Goal: Transaction & Acquisition: Obtain resource

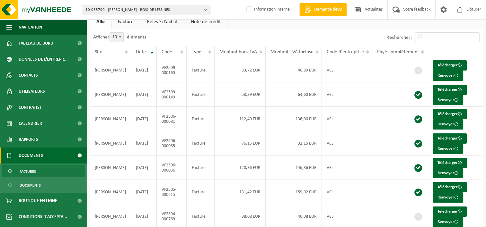
click at [204, 11] on button "10-955790 - GEENIS KEVIN - BOIS-DE-LESSINES" at bounding box center [146, 10] width 128 height 10
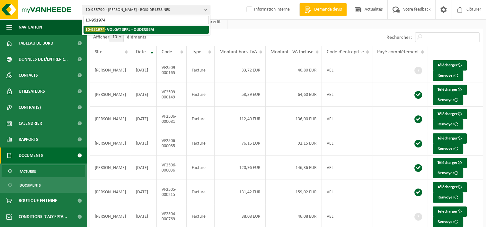
type input "10-951974"
click at [140, 29] on strong "10-951974 - VOLGAT SPRL - OUDERGEM" at bounding box center [119, 29] width 68 height 5
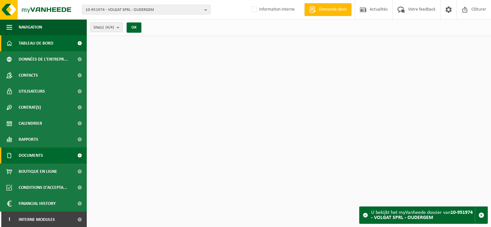
click at [29, 158] on span "Documents" at bounding box center [31, 156] width 24 height 16
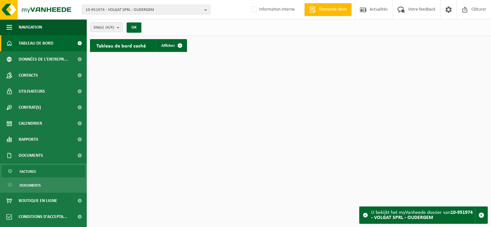
click at [35, 172] on span "Factures" at bounding box center [28, 172] width 16 height 12
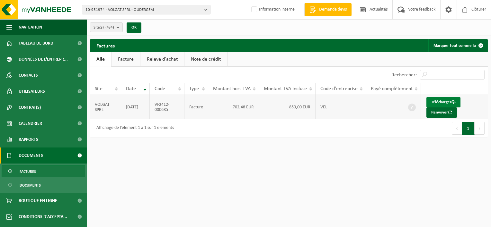
click at [442, 100] on link "Télécharger" at bounding box center [443, 102] width 34 height 10
click at [206, 10] on b "button" at bounding box center [207, 9] width 6 height 9
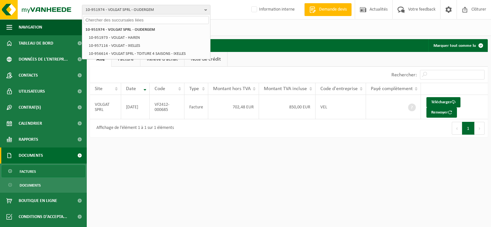
click at [176, 23] on input "text" at bounding box center [146, 20] width 125 height 8
paste input "10-976488"
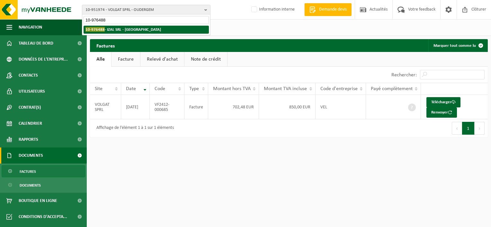
type input "10-976488"
click at [146, 31] on li "10-976488 - IZAL SRL - WATERLOO" at bounding box center [146, 30] width 125 height 8
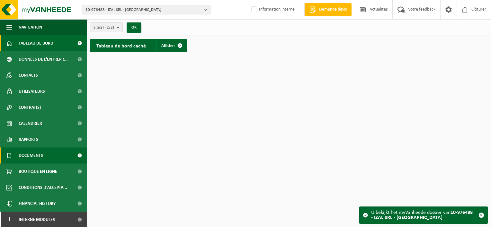
click at [37, 155] on span "Documents" at bounding box center [31, 156] width 24 height 16
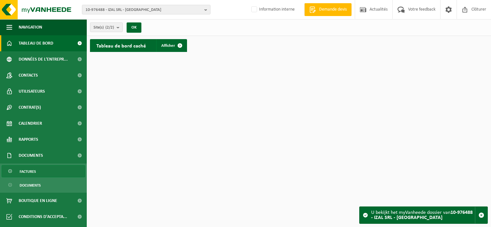
click at [37, 171] on link "Factures" at bounding box center [44, 171] width 84 height 12
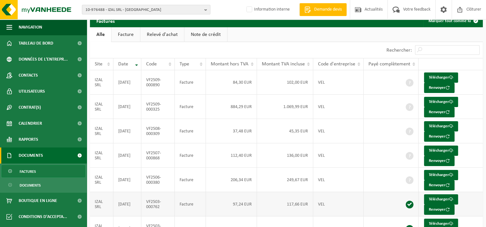
scroll to position [109, 0]
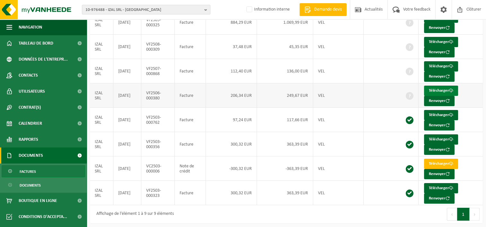
click at [436, 91] on link "Télécharger" at bounding box center [441, 91] width 34 height 10
click at [311, 212] on div "Premier Précédent 1 Suivant Dernier" at bounding box center [384, 215] width 197 height 18
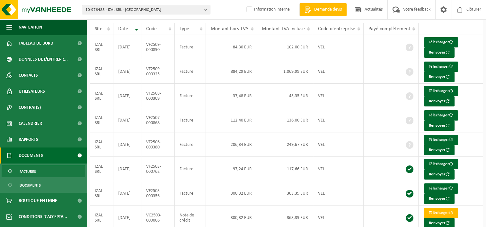
scroll to position [45, 0]
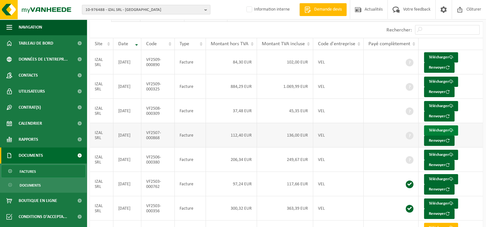
click at [438, 128] on link "Télécharger" at bounding box center [441, 131] width 34 height 10
click at [276, 114] on td "45,35 EUR" at bounding box center [285, 111] width 56 height 24
click at [444, 104] on link "Télécharger" at bounding box center [441, 106] width 34 height 10
click at [210, 91] on td "884,29 EUR" at bounding box center [231, 87] width 51 height 24
click at [433, 80] on link "Télécharger" at bounding box center [441, 82] width 34 height 10
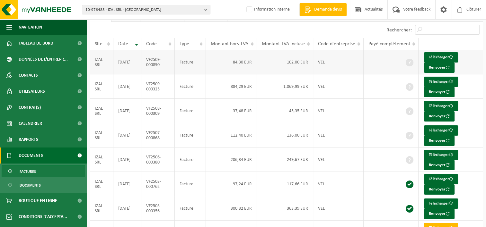
click at [278, 68] on td "102,00 EUR" at bounding box center [285, 62] width 56 height 24
click at [441, 56] on link "Télécharger" at bounding box center [441, 57] width 34 height 10
click at [207, 9] on b "button" at bounding box center [207, 9] width 6 height 9
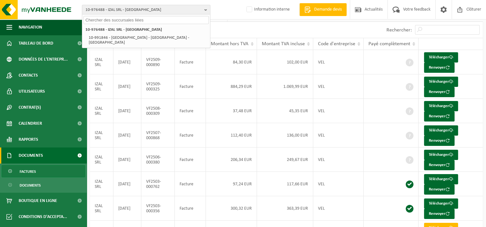
click at [158, 19] on input "text" at bounding box center [146, 20] width 125 height 8
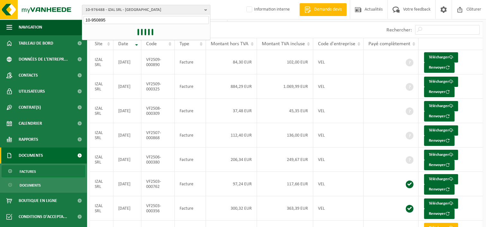
type input "10-950895"
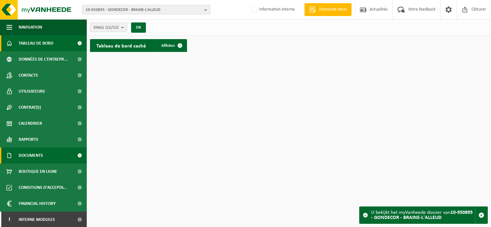
click at [35, 159] on span "Documents" at bounding box center [31, 156] width 24 height 16
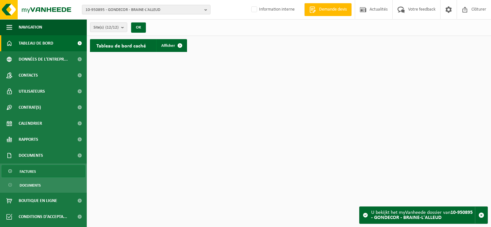
click at [37, 169] on link "Factures" at bounding box center [44, 171] width 84 height 12
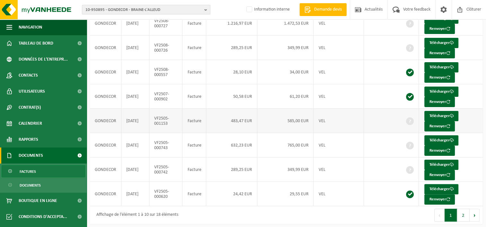
scroll to position [134, 0]
click at [459, 210] on button "2" at bounding box center [463, 215] width 13 height 13
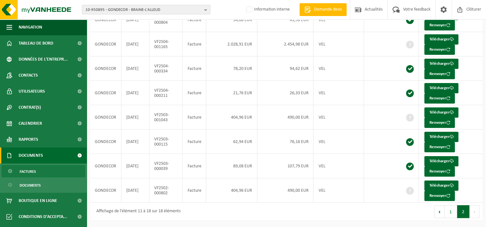
scroll to position [85, 0]
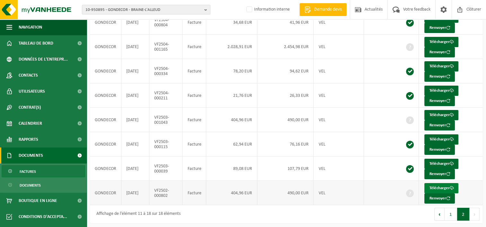
click at [441, 186] on link "Télécharger" at bounding box center [441, 188] width 34 height 10
click at [312, 216] on div "Premier Précédent 1 2 Suivant Dernier" at bounding box center [384, 215] width 197 height 18
click at [429, 115] on link "Télécharger" at bounding box center [441, 115] width 34 height 10
click at [309, 212] on div "Premier Précédent 1 2 Suivant Dernier" at bounding box center [384, 215] width 197 height 18
click at [433, 39] on link "Télécharger" at bounding box center [441, 42] width 34 height 10
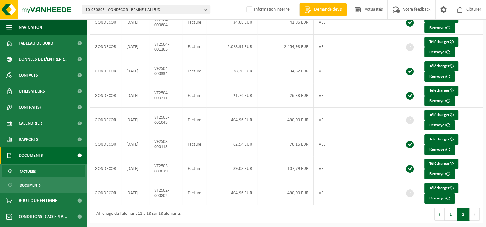
click at [304, 214] on div "Premier Précédent 1 2 Suivant Dernier" at bounding box center [384, 215] width 197 height 18
click at [448, 215] on button "1" at bounding box center [451, 214] width 13 height 13
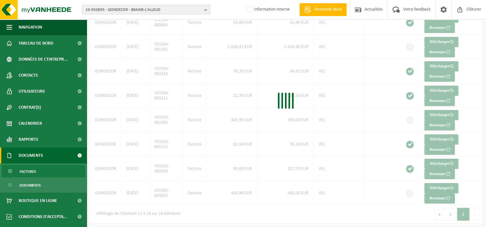
scroll to position [134, 0]
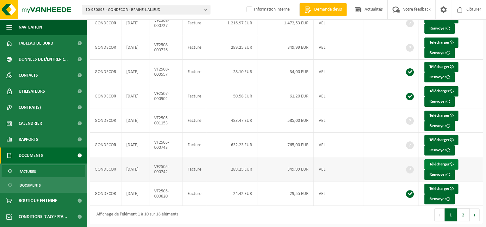
click at [437, 162] on link "Télécharger" at bounding box center [441, 165] width 34 height 10
click at [277, 219] on div "Affichage de l'élément 1 à 10 sur 18 éléments" at bounding box center [188, 215] width 197 height 18
click at [436, 138] on link "Télécharger" at bounding box center [441, 140] width 34 height 10
click at [282, 220] on div "Affichage de l'élément 1 à 10 sur 18 éléments" at bounding box center [188, 215] width 197 height 18
click at [433, 114] on link "Télécharger" at bounding box center [441, 116] width 34 height 10
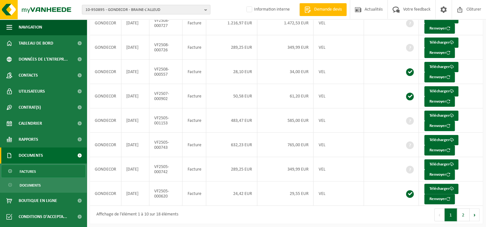
click at [295, 214] on div "Premier Précédent 1 2 Suivant Dernier" at bounding box center [384, 215] width 197 height 18
click at [445, 39] on link "Télécharger" at bounding box center [441, 43] width 34 height 10
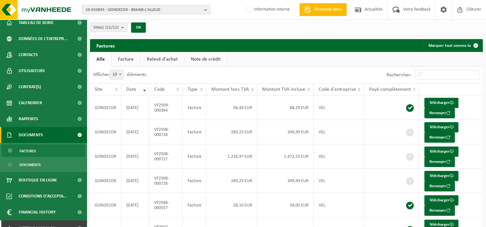
scroll to position [30, 0]
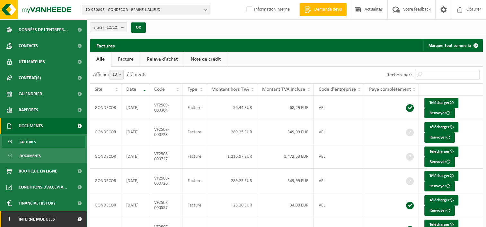
click at [77, 222] on span at bounding box center [79, 220] width 14 height 16
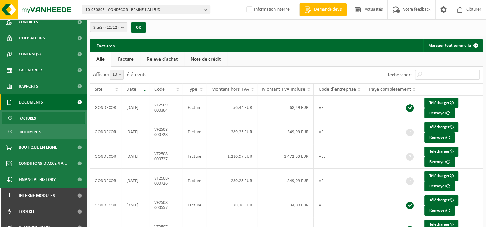
scroll to position [62, 0]
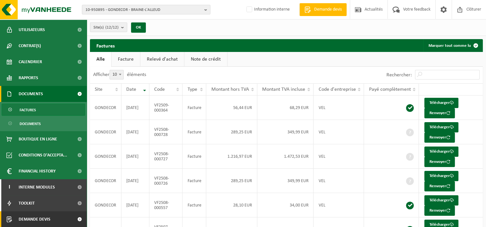
click at [72, 221] on span at bounding box center [79, 220] width 14 height 16
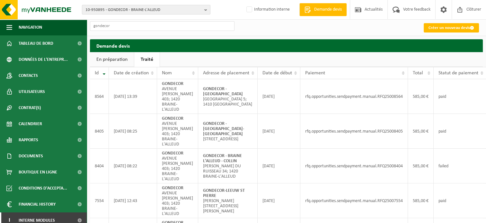
type input "gondecor"
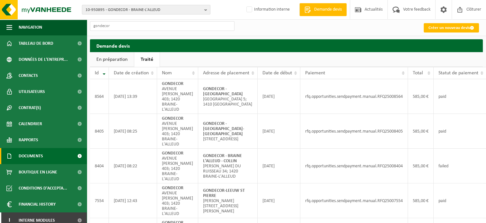
click at [35, 155] on span "Documents" at bounding box center [31, 156] width 24 height 16
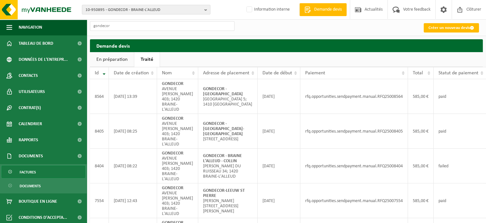
click at [35, 172] on span "Factures" at bounding box center [28, 172] width 16 height 12
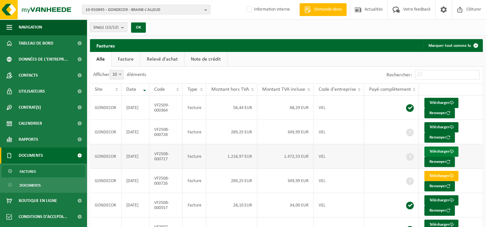
click at [436, 151] on link "Télécharger" at bounding box center [441, 152] width 34 height 10
click at [437, 125] on link "Télécharger" at bounding box center [441, 127] width 34 height 10
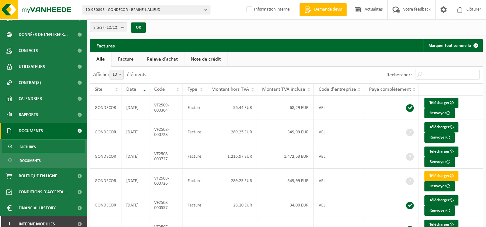
scroll to position [30, 0]
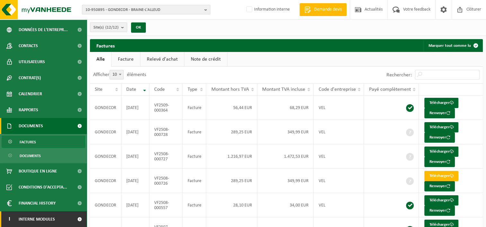
click at [74, 224] on span at bounding box center [79, 220] width 14 height 16
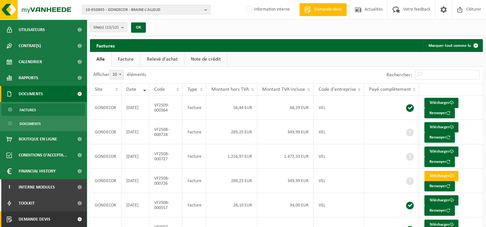
click at [72, 222] on span at bounding box center [79, 220] width 14 height 16
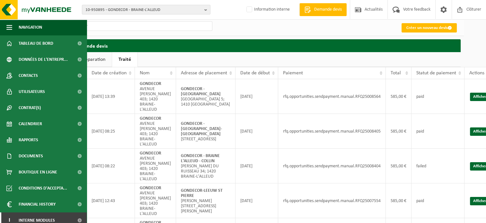
scroll to position [0, 23]
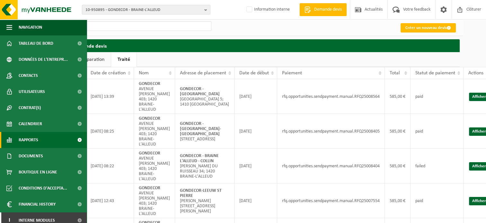
type input "gondecor"
